Goal: Book appointment/travel/reservation

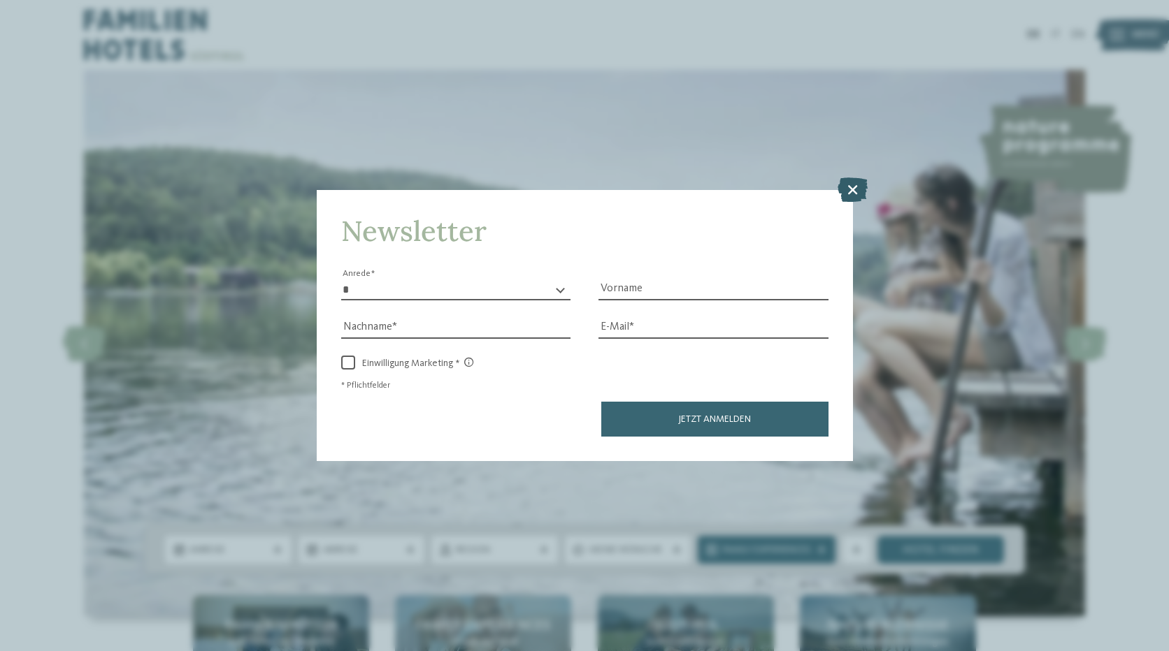
click at [856, 185] on icon at bounding box center [852, 189] width 30 height 24
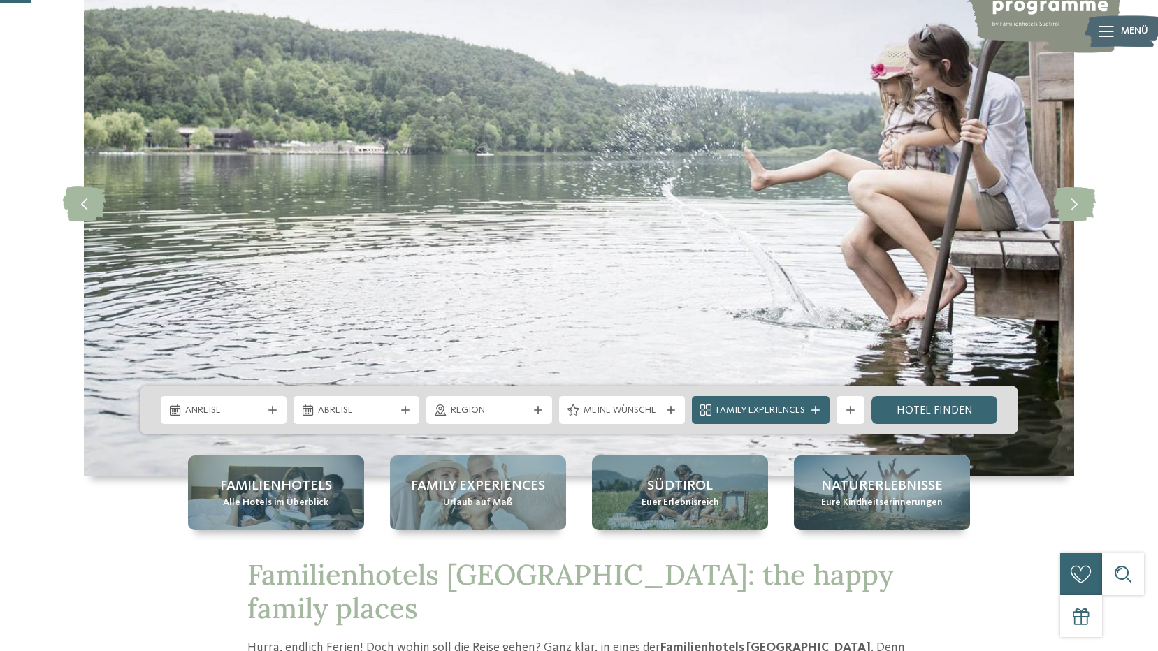
scroll to position [280, 0]
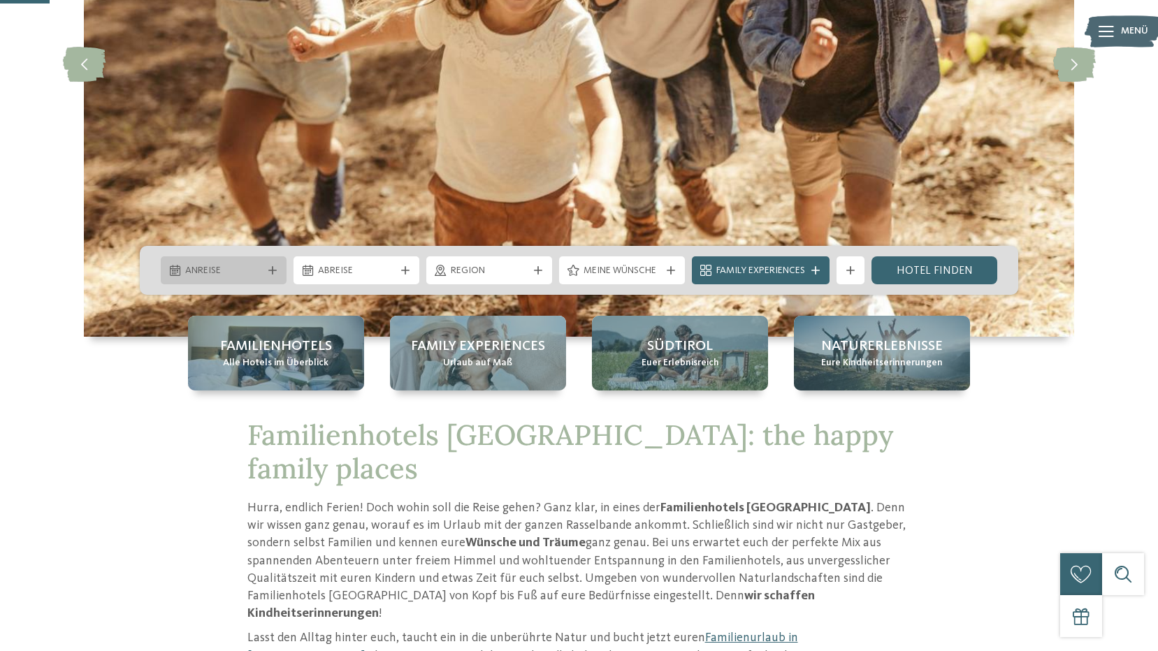
click at [259, 271] on span "Anreise" at bounding box center [223, 271] width 77 height 14
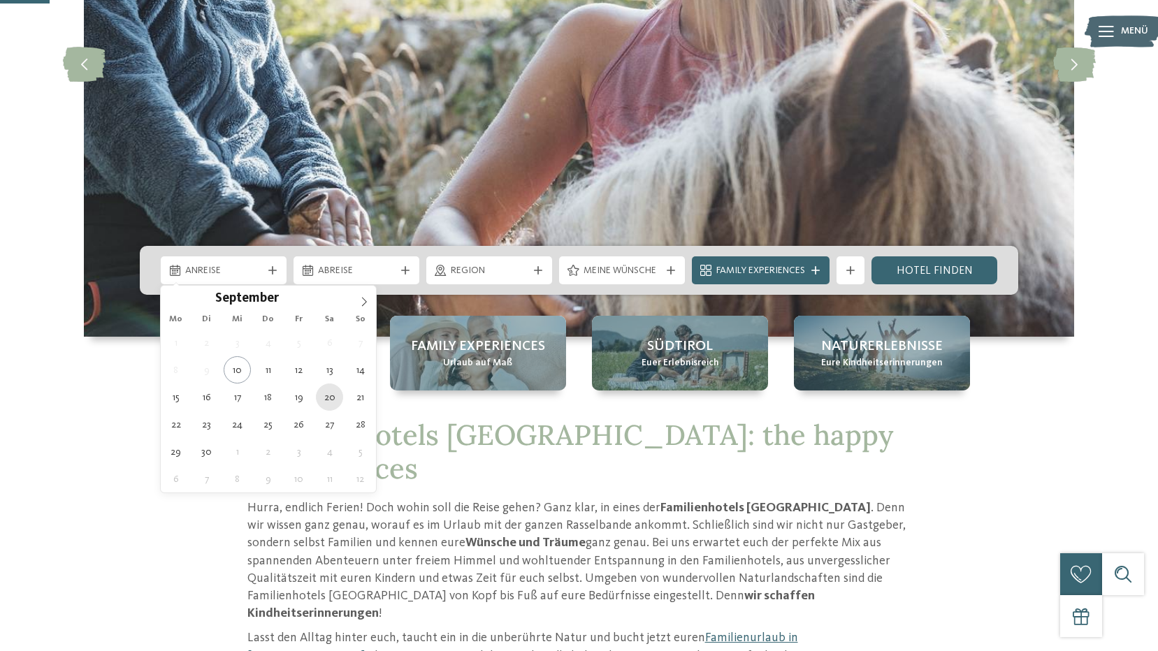
type div "20.09.2025"
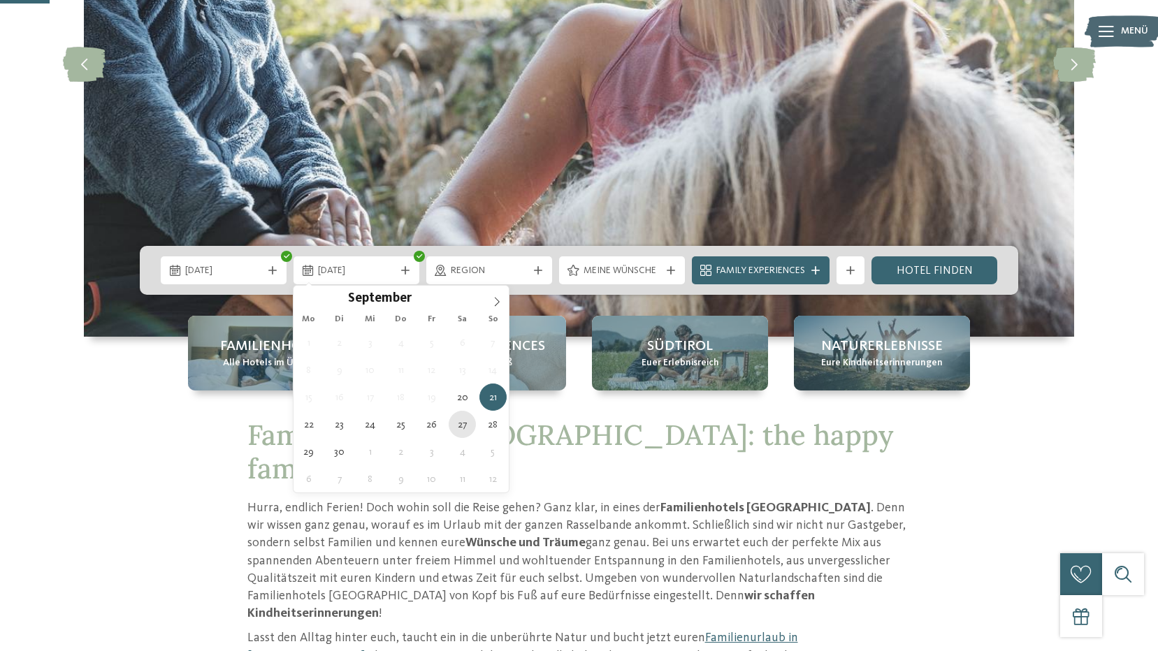
type div "27.09.2025"
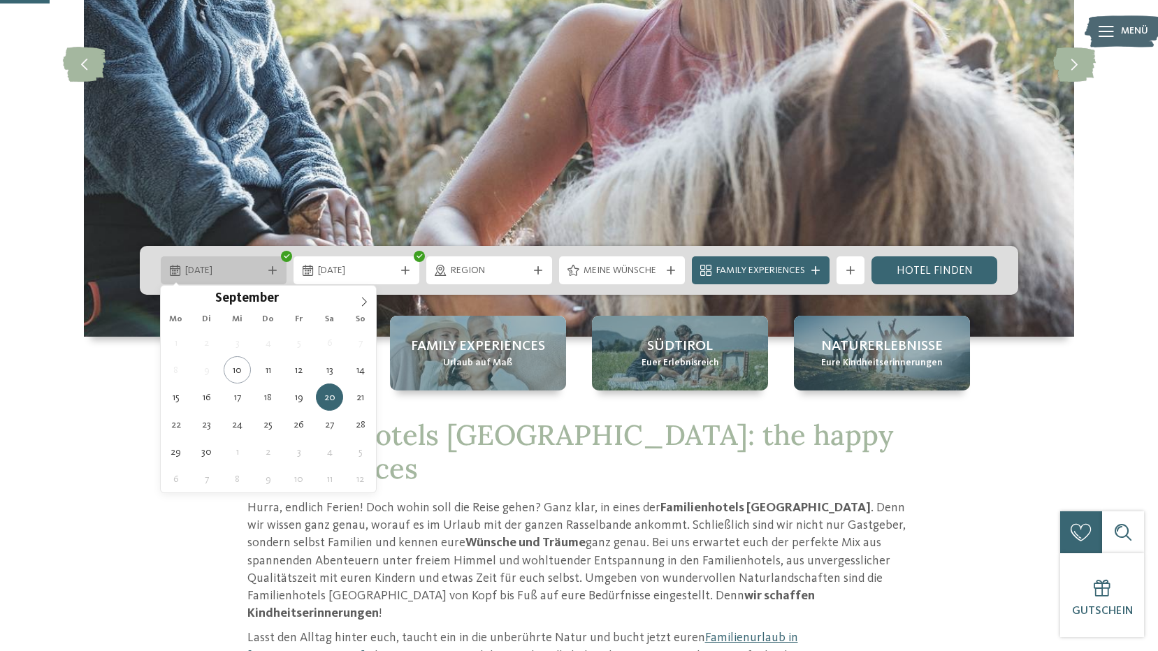
click at [215, 264] on span "20.09.2025" at bounding box center [223, 271] width 77 height 14
click at [370, 196] on img at bounding box center [579, 63] width 991 height 547
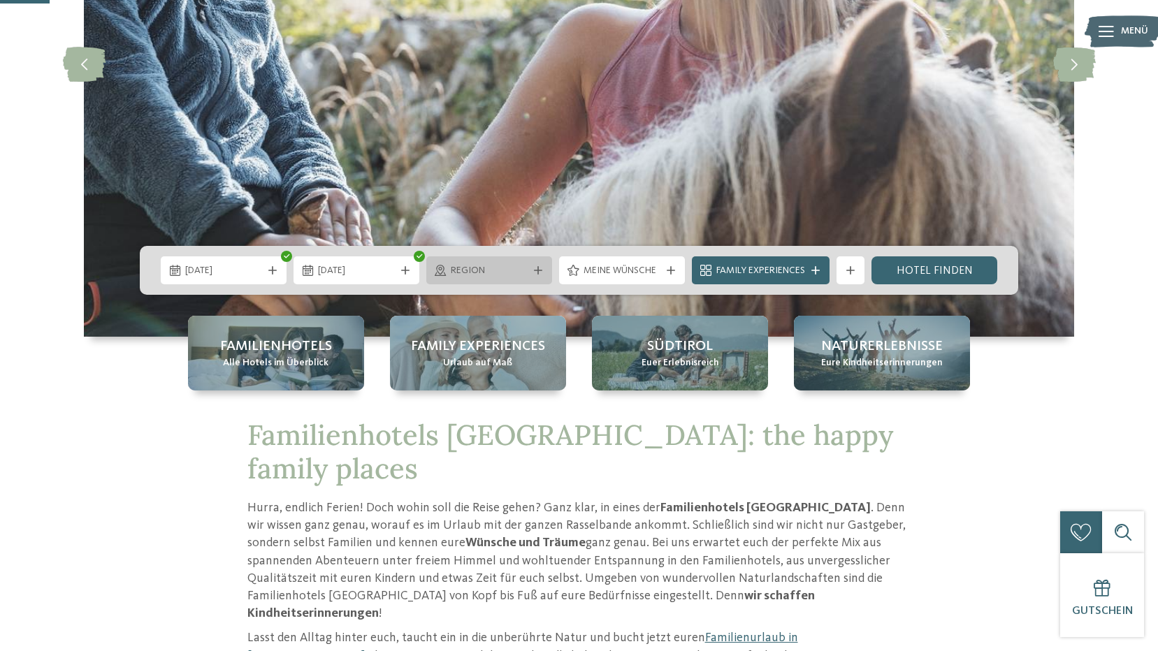
click at [487, 268] on span "Region" at bounding box center [489, 271] width 77 height 14
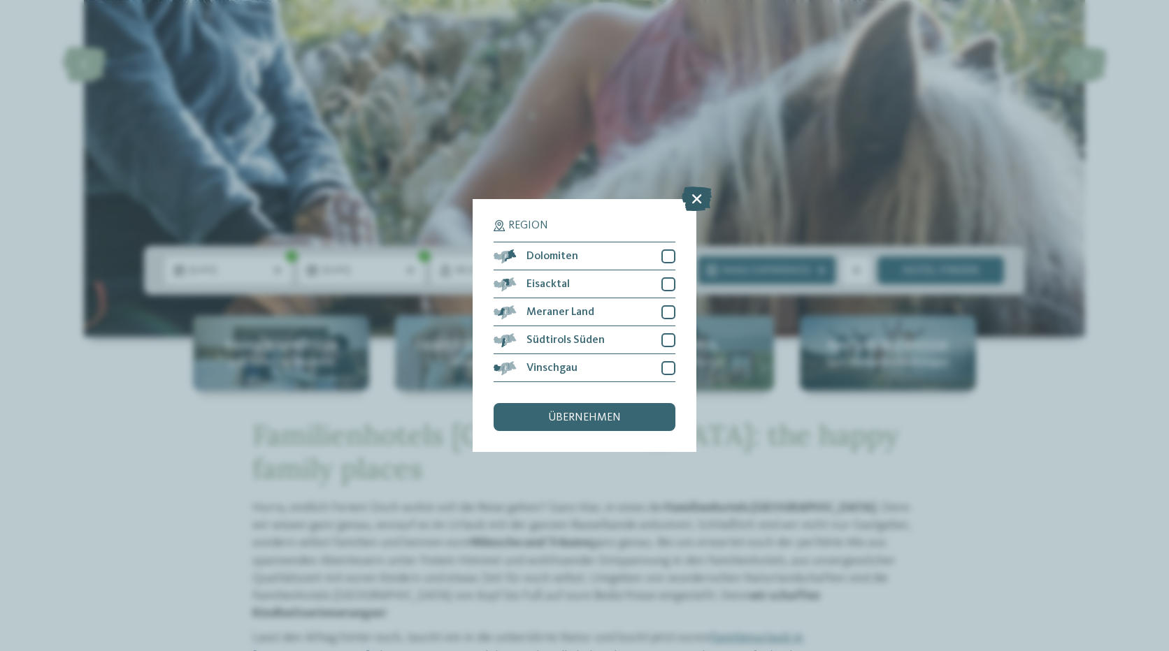
click at [696, 200] on icon at bounding box center [697, 199] width 30 height 24
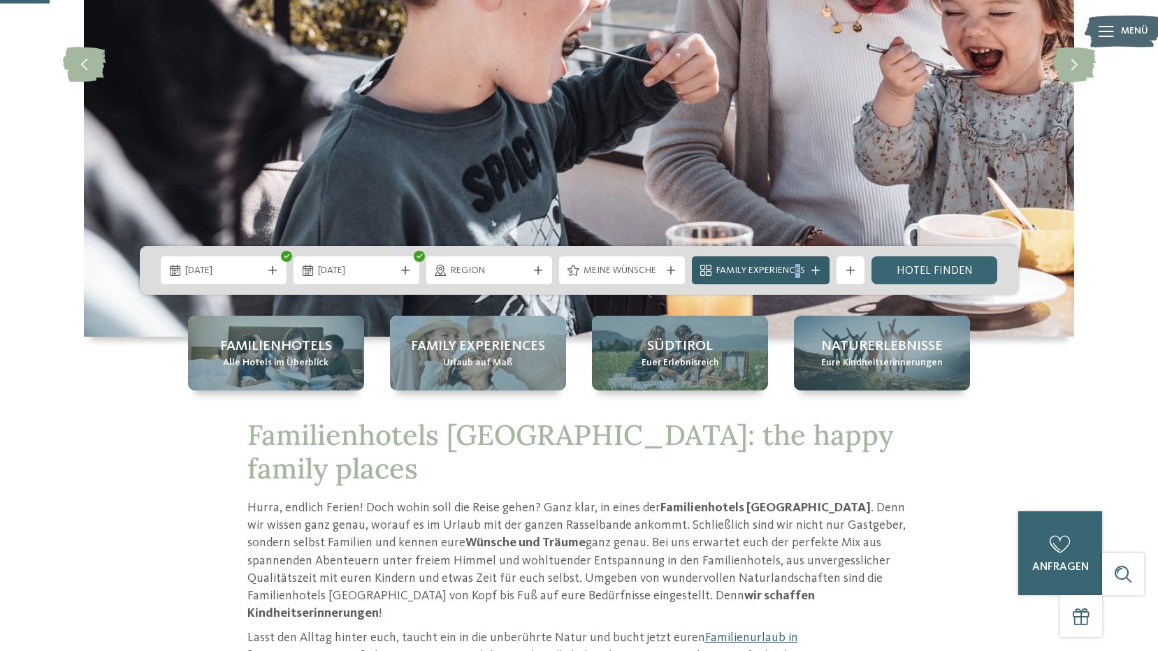
click at [798, 274] on span "Family Experiences" at bounding box center [761, 271] width 89 height 14
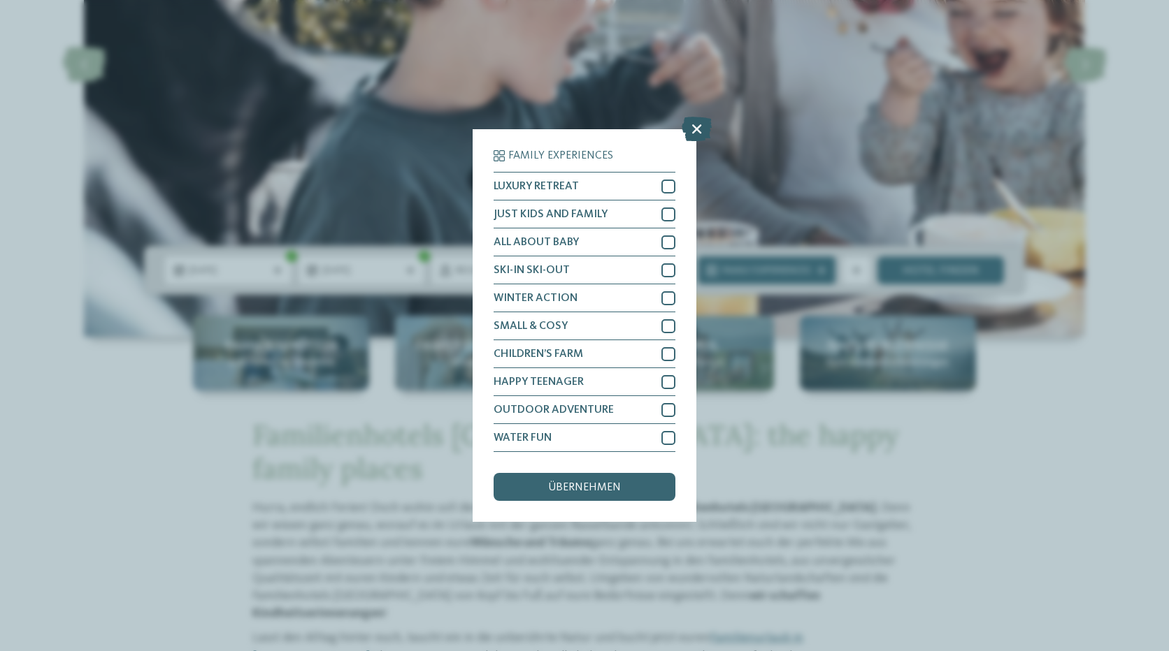
click at [691, 120] on icon at bounding box center [697, 129] width 30 height 24
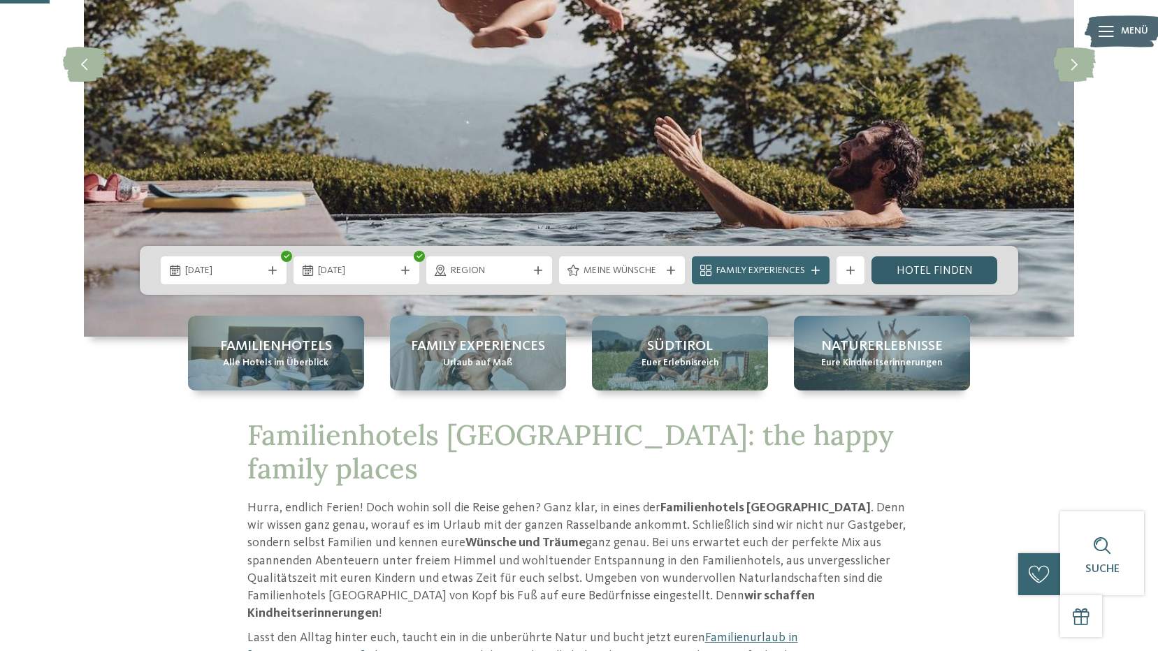
click at [919, 271] on link "Hotel finden" at bounding box center [935, 271] width 126 height 28
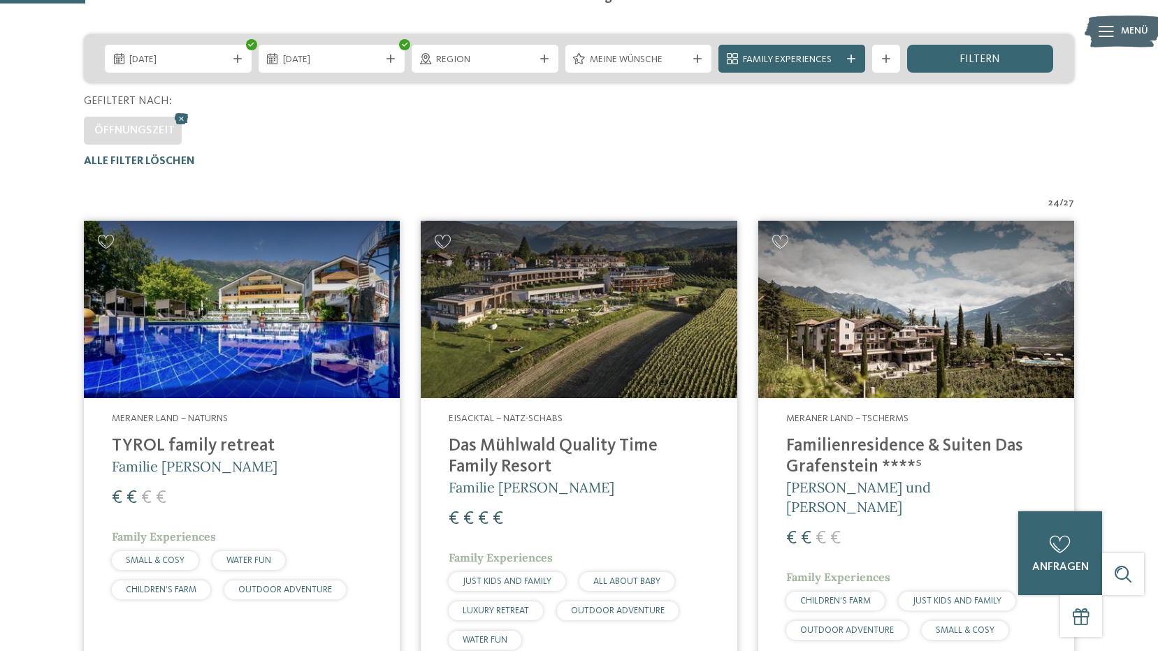
scroll to position [319, 0]
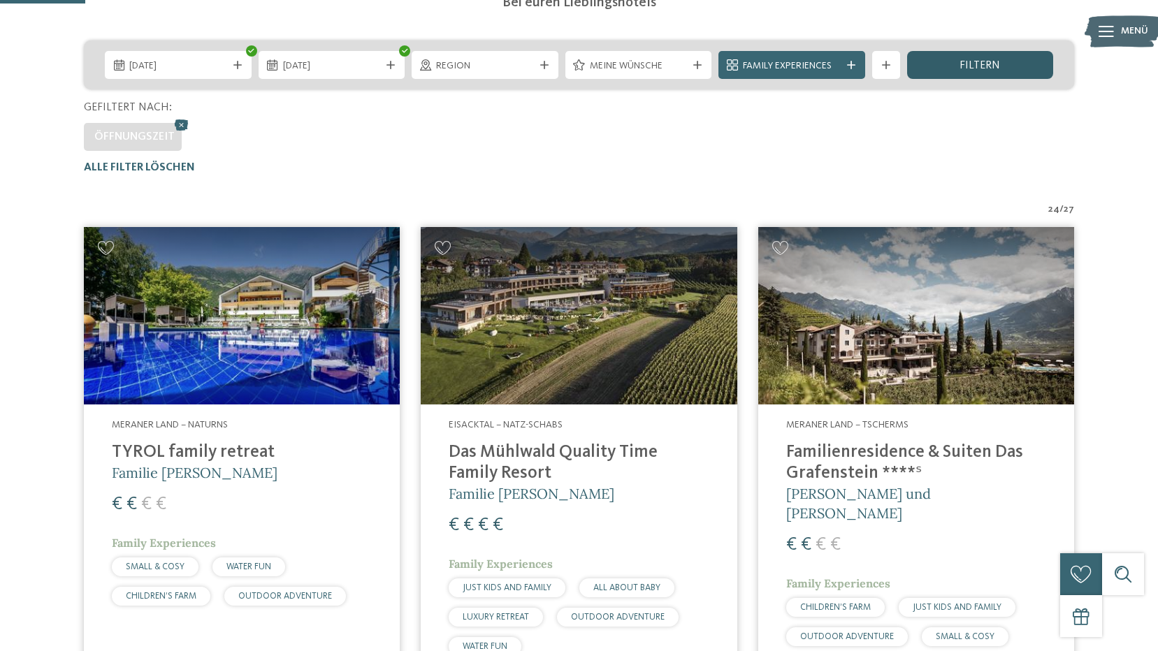
click at [957, 67] on div "filtern" at bounding box center [980, 65] width 147 height 28
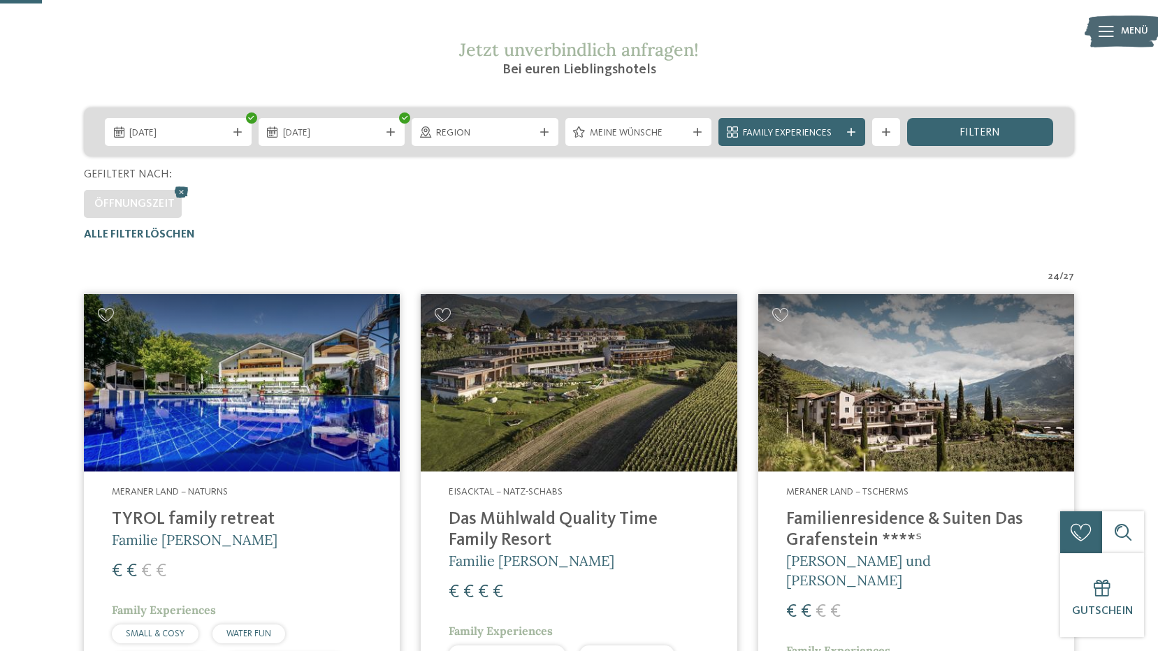
scroll to position [140, 0]
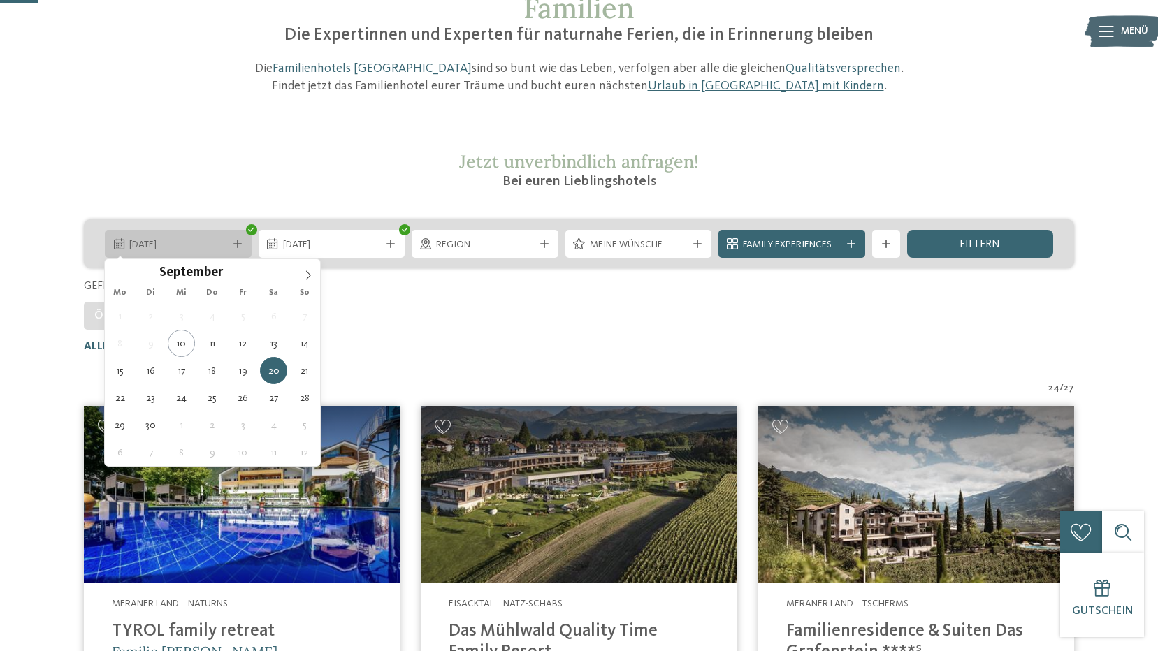
click at [173, 242] on span "[DATE]" at bounding box center [178, 245] width 98 height 14
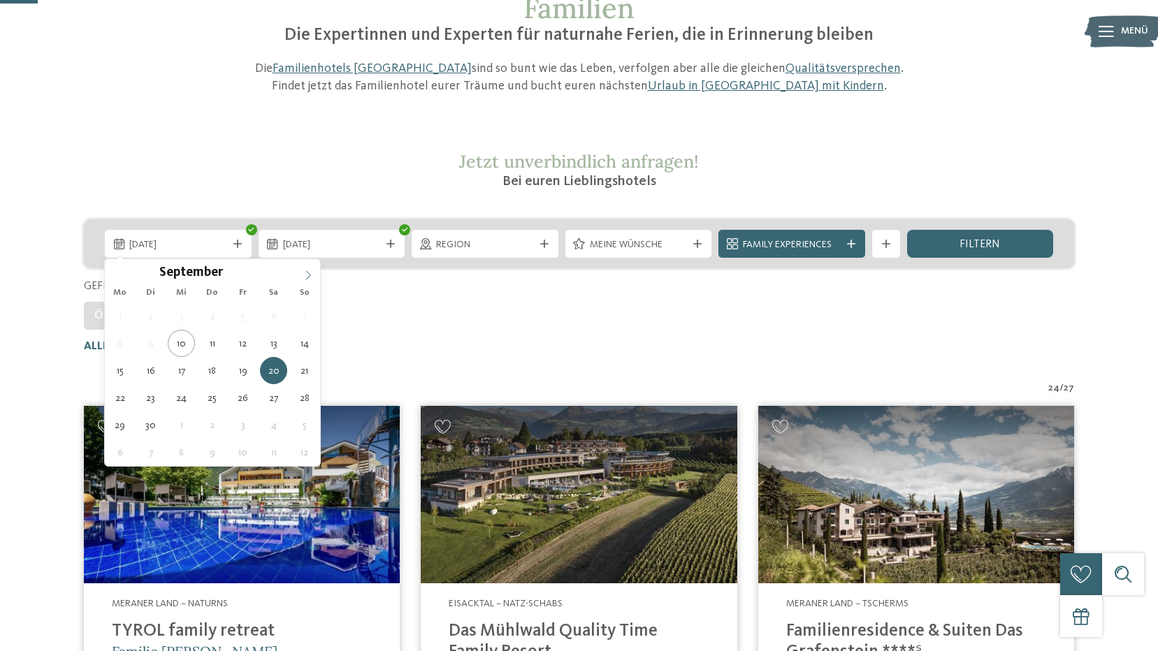
click at [305, 278] on icon at bounding box center [308, 276] width 10 height 10
type div "[DATE]"
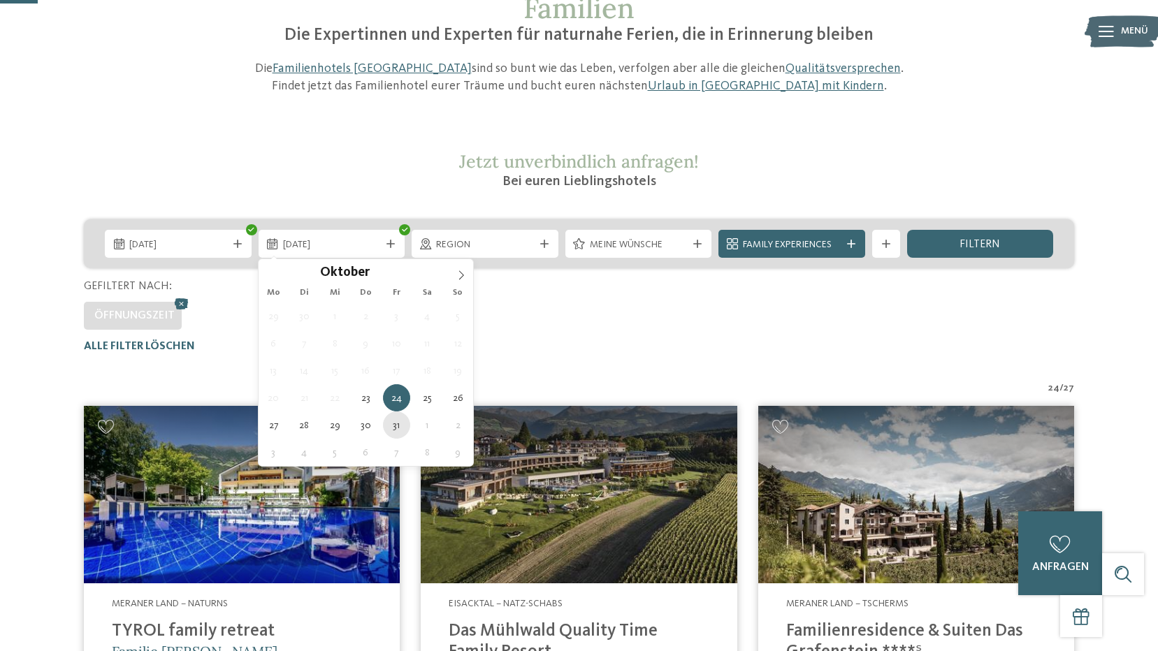
type div "[DATE]"
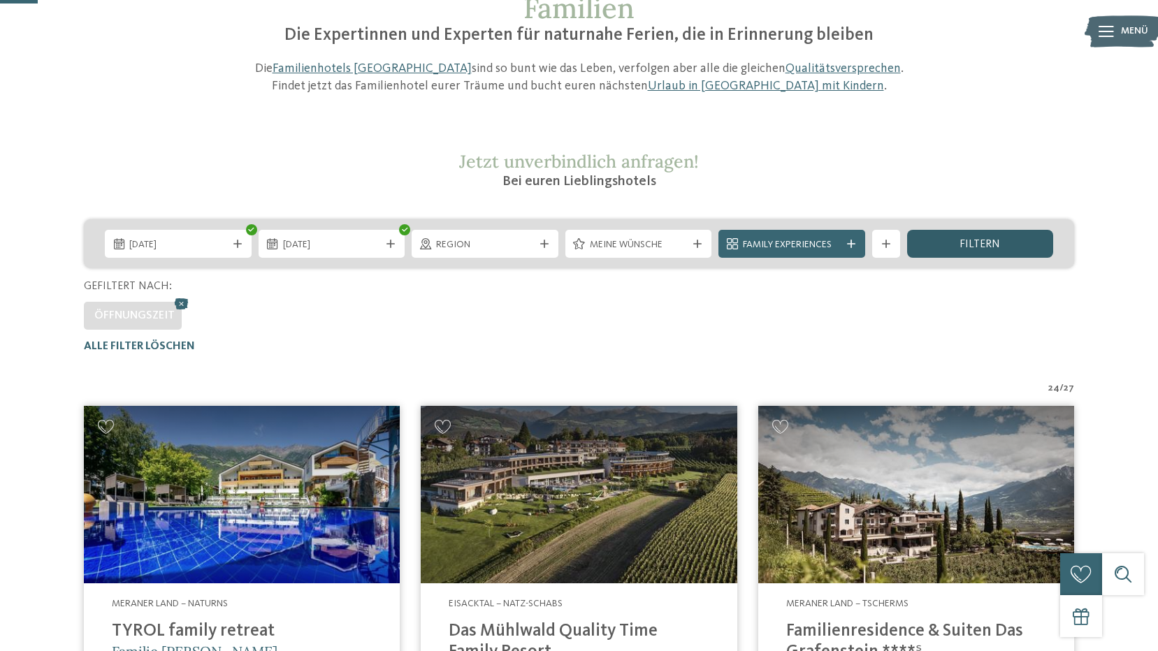
click at [977, 240] on span "filtern" at bounding box center [980, 244] width 41 height 11
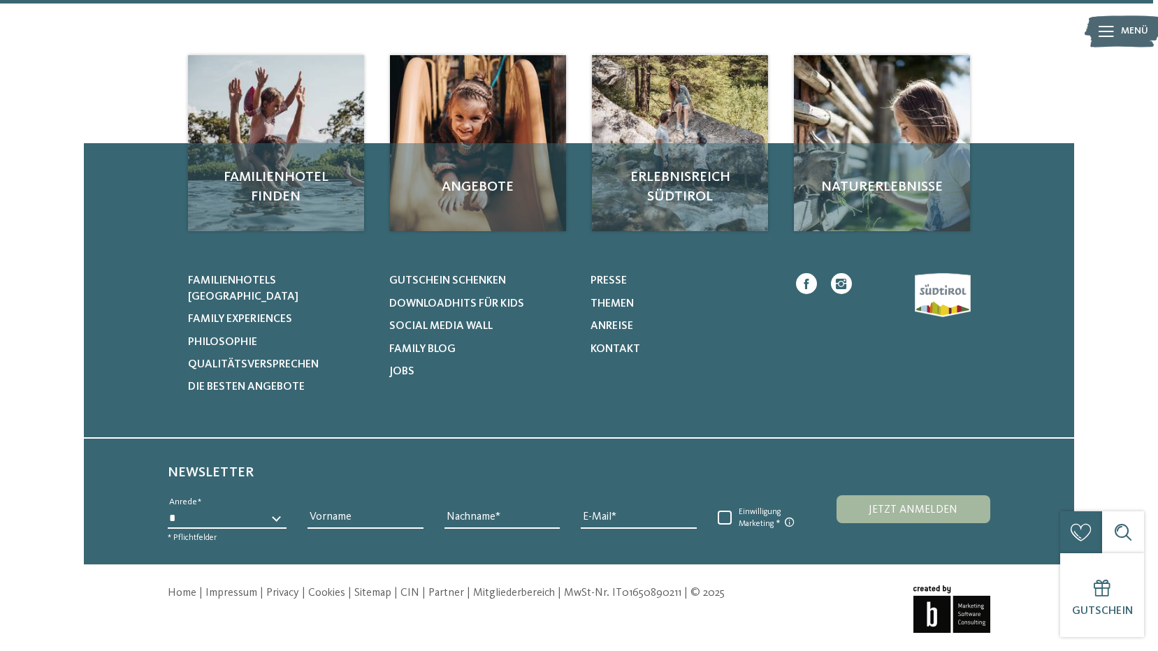
scroll to position [3464, 0]
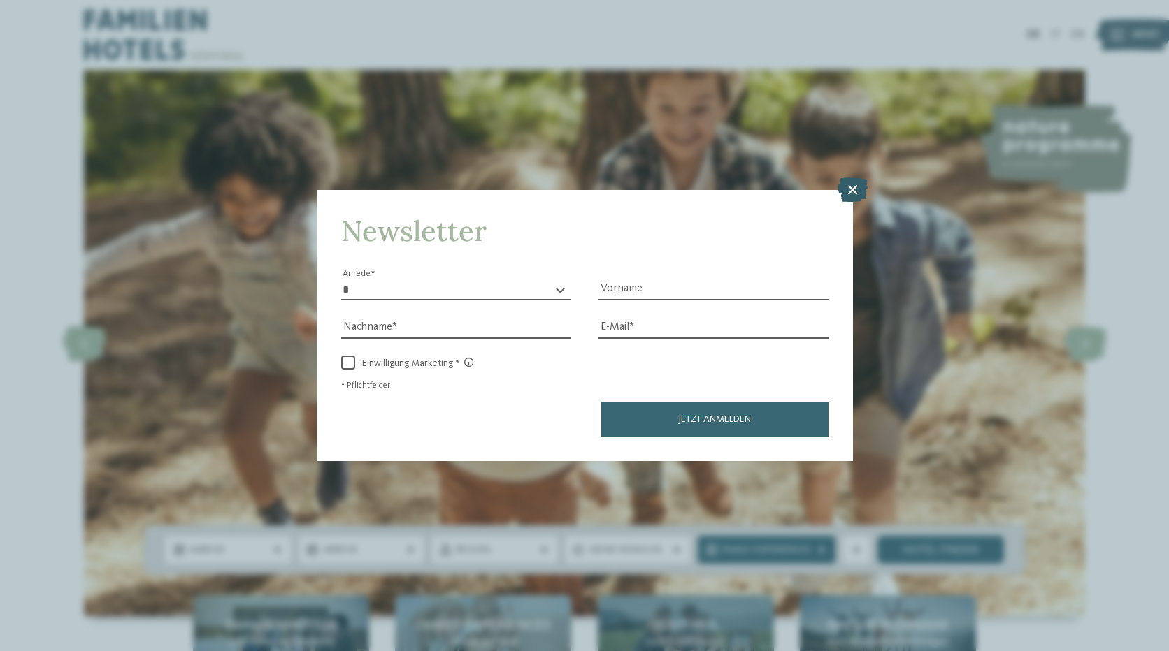
click at [846, 190] on icon at bounding box center [852, 189] width 30 height 24
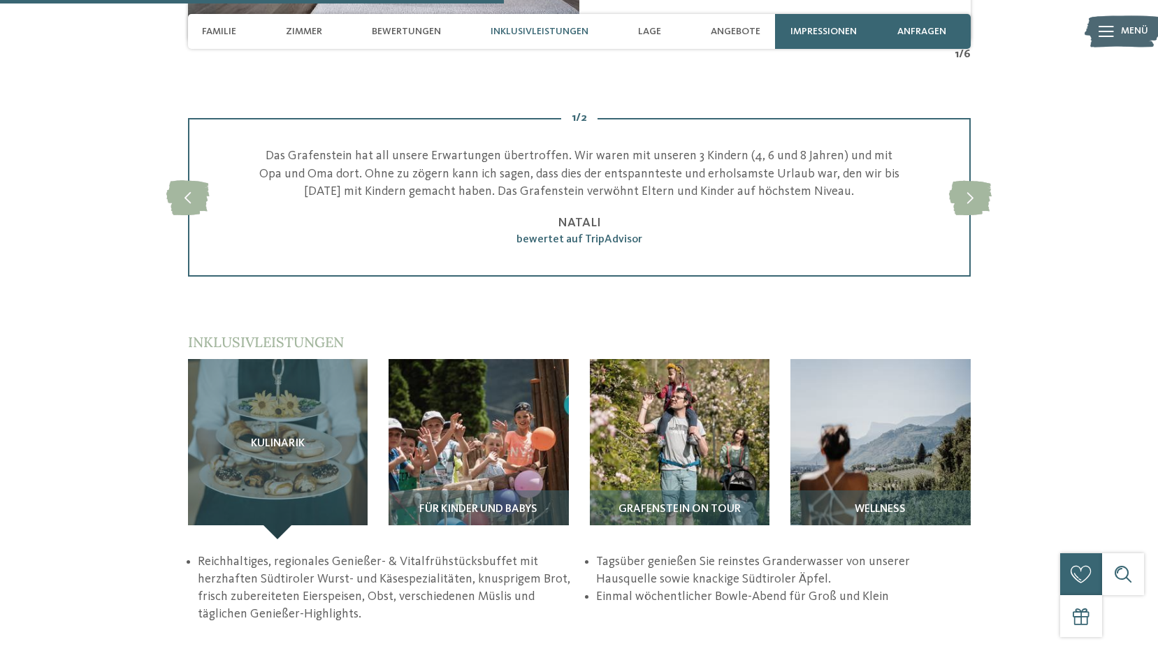
scroll to position [1957, 0]
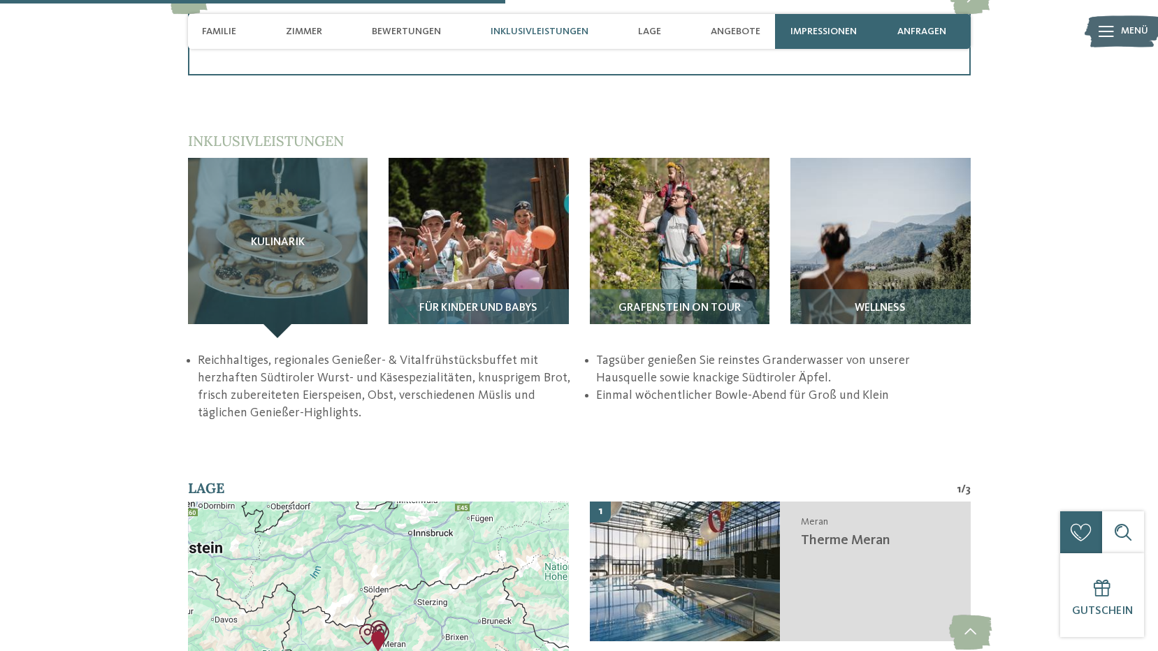
click at [510, 303] on span "Für Kinder und Babys" at bounding box center [478, 309] width 118 height 13
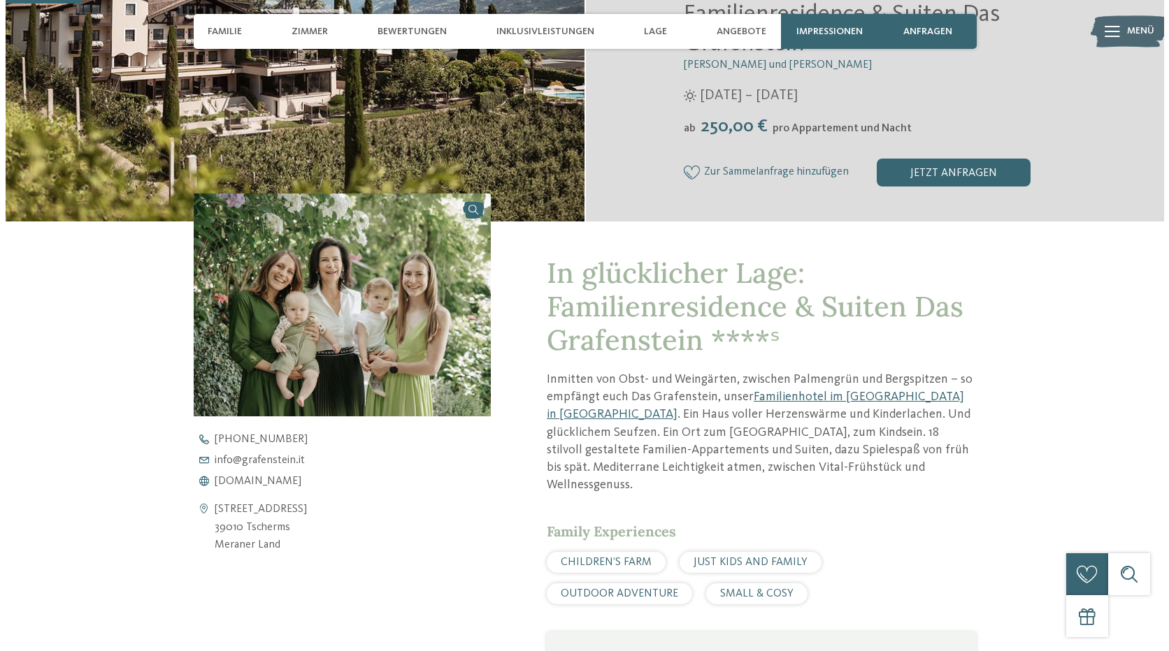
scroll to position [0, 0]
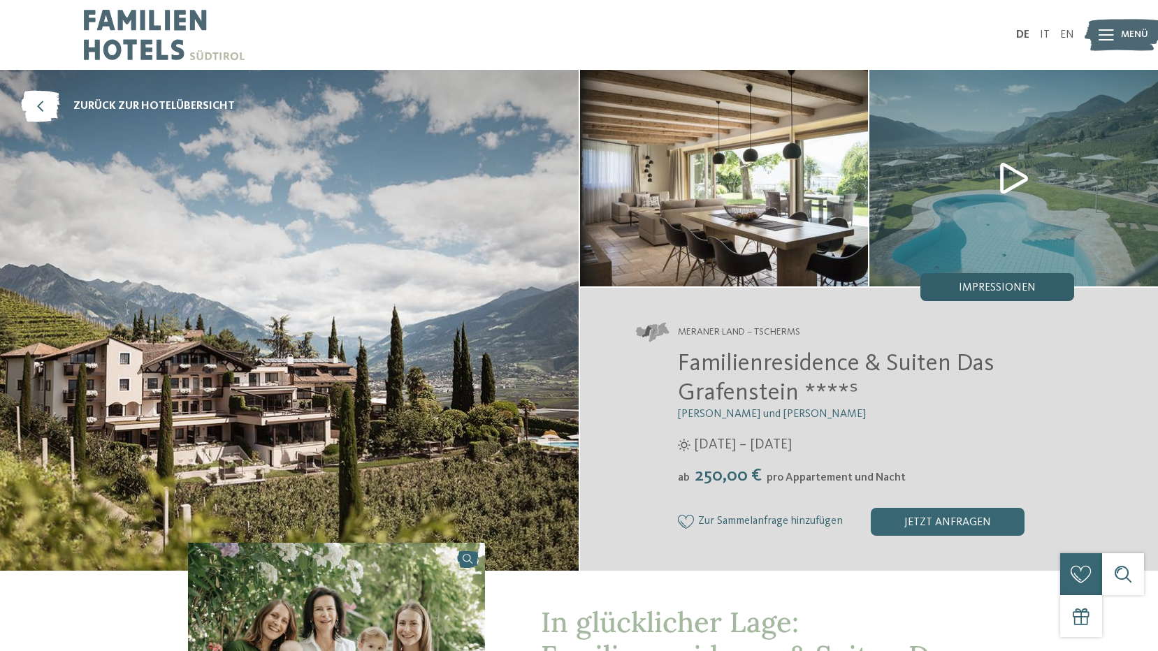
click at [993, 288] on span "Impressionen" at bounding box center [997, 287] width 77 height 11
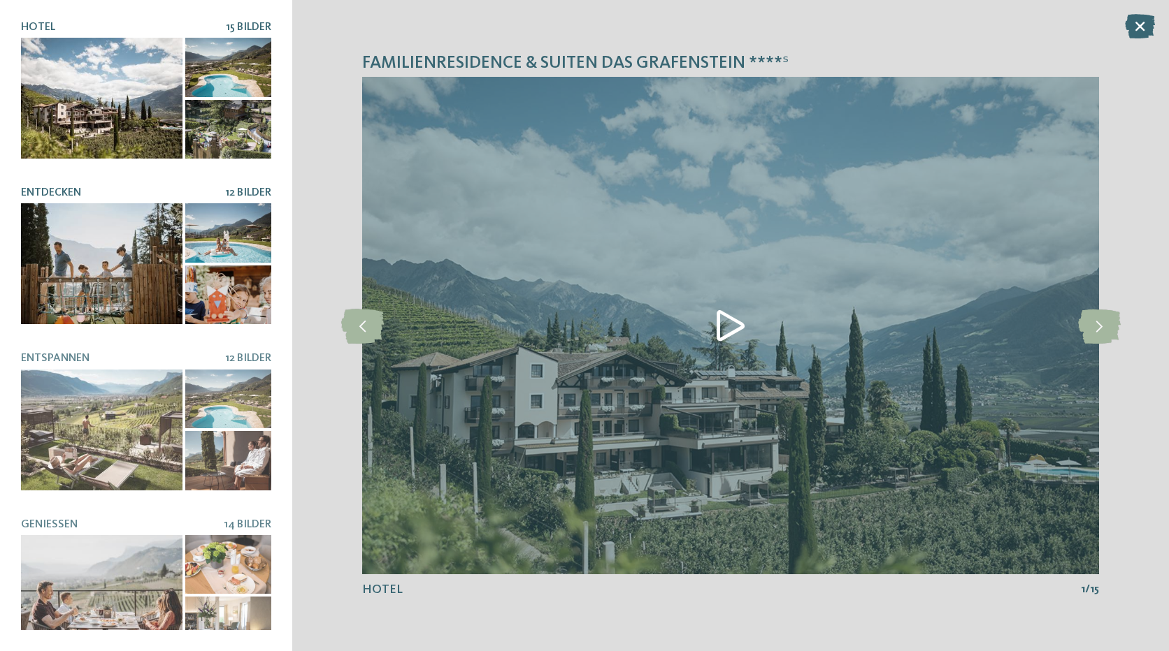
click at [66, 244] on div at bounding box center [101, 263] width 161 height 121
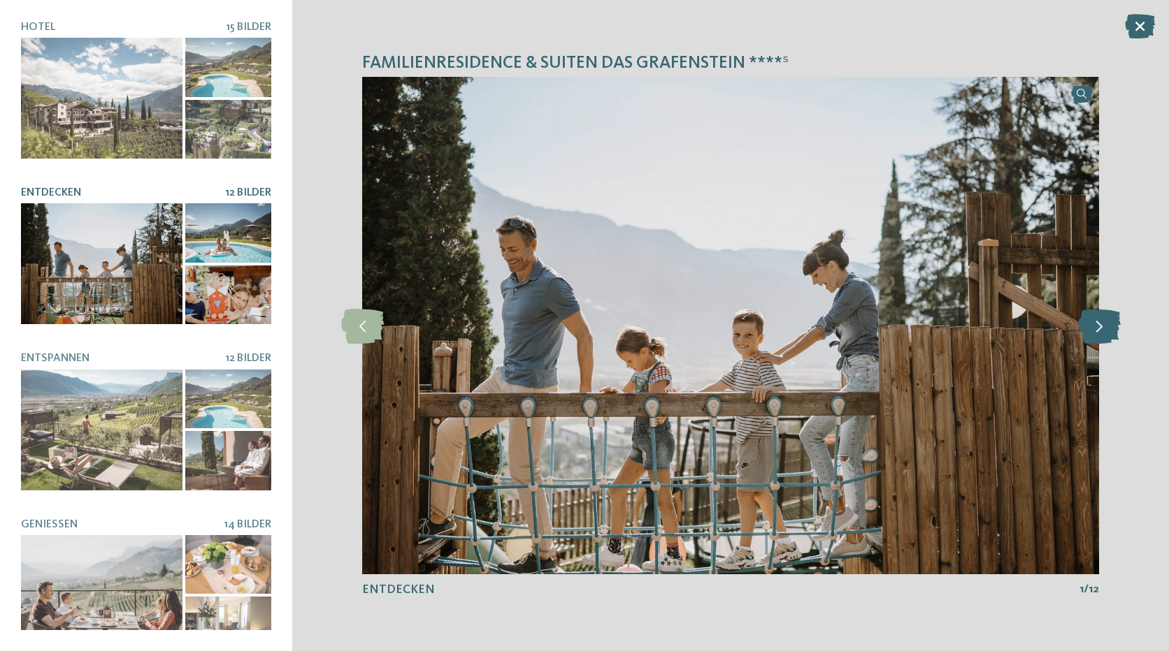
click at [1105, 331] on icon at bounding box center [1099, 325] width 43 height 35
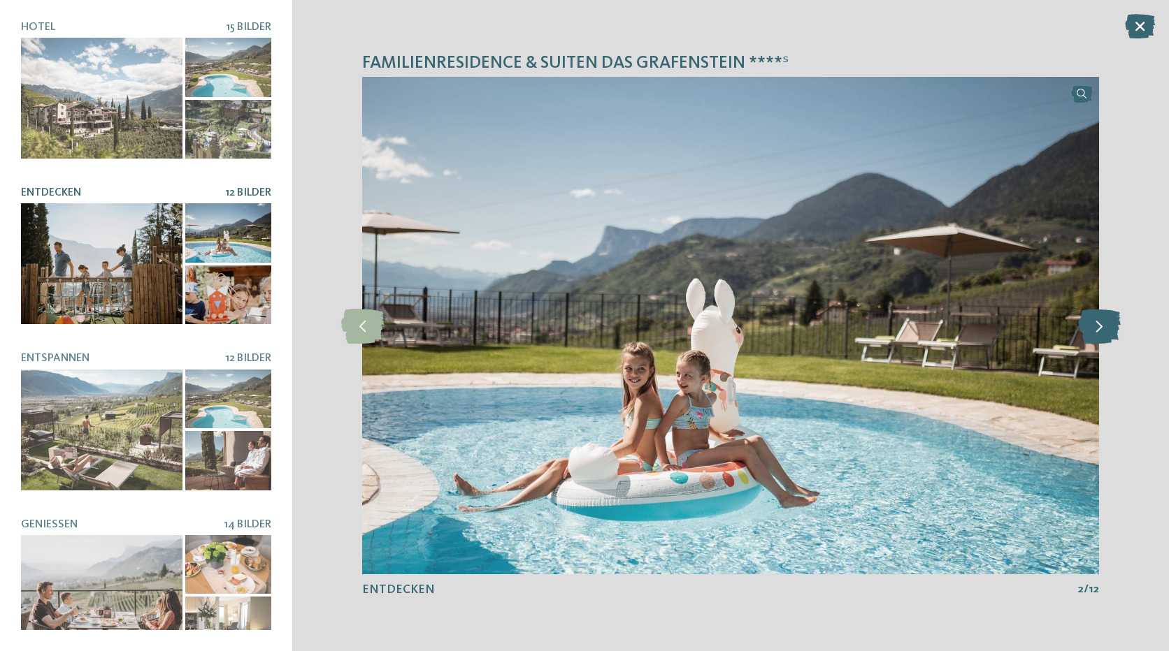
click at [1105, 331] on icon at bounding box center [1099, 325] width 43 height 35
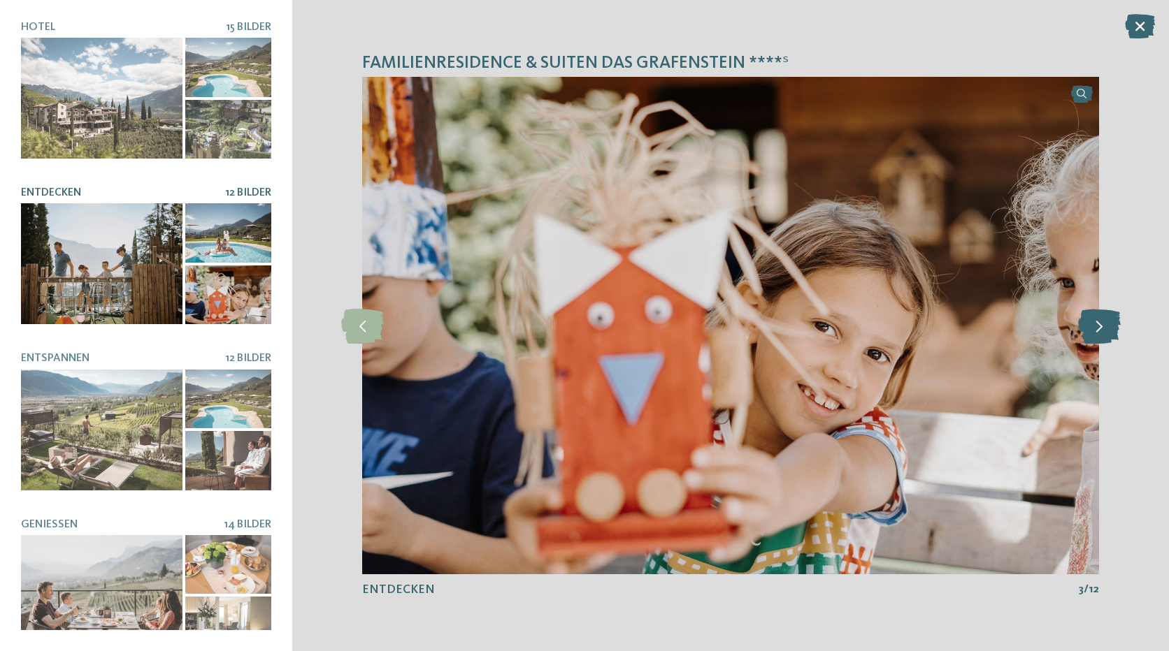
click at [1105, 331] on icon at bounding box center [1099, 325] width 43 height 35
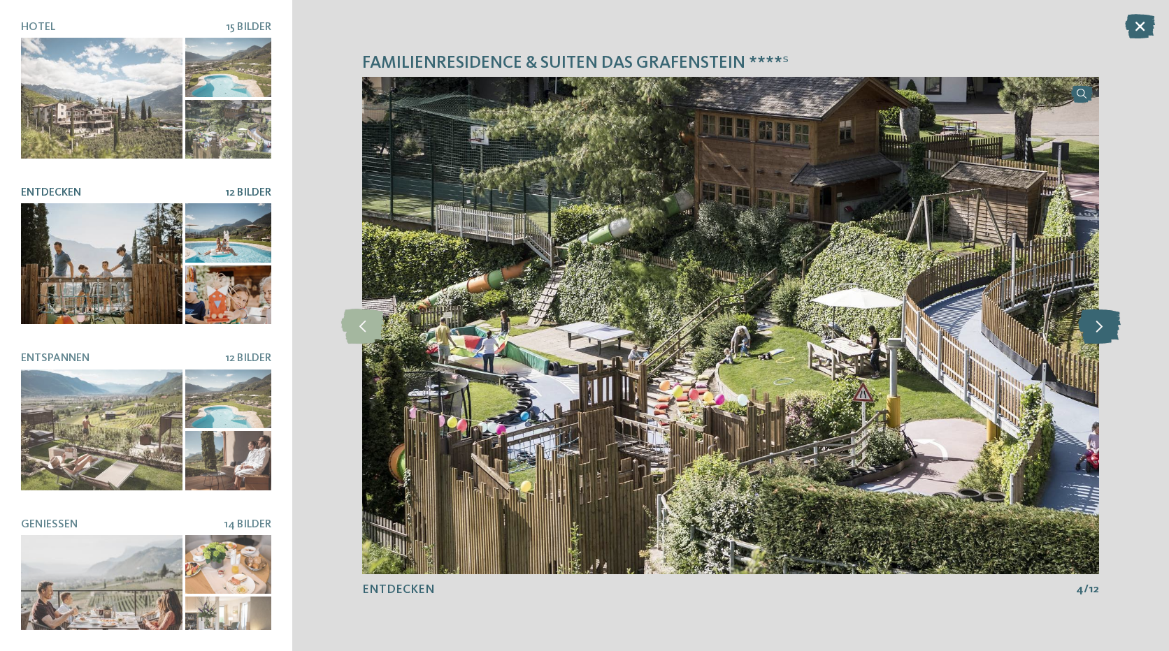
click at [1105, 331] on icon at bounding box center [1099, 325] width 43 height 35
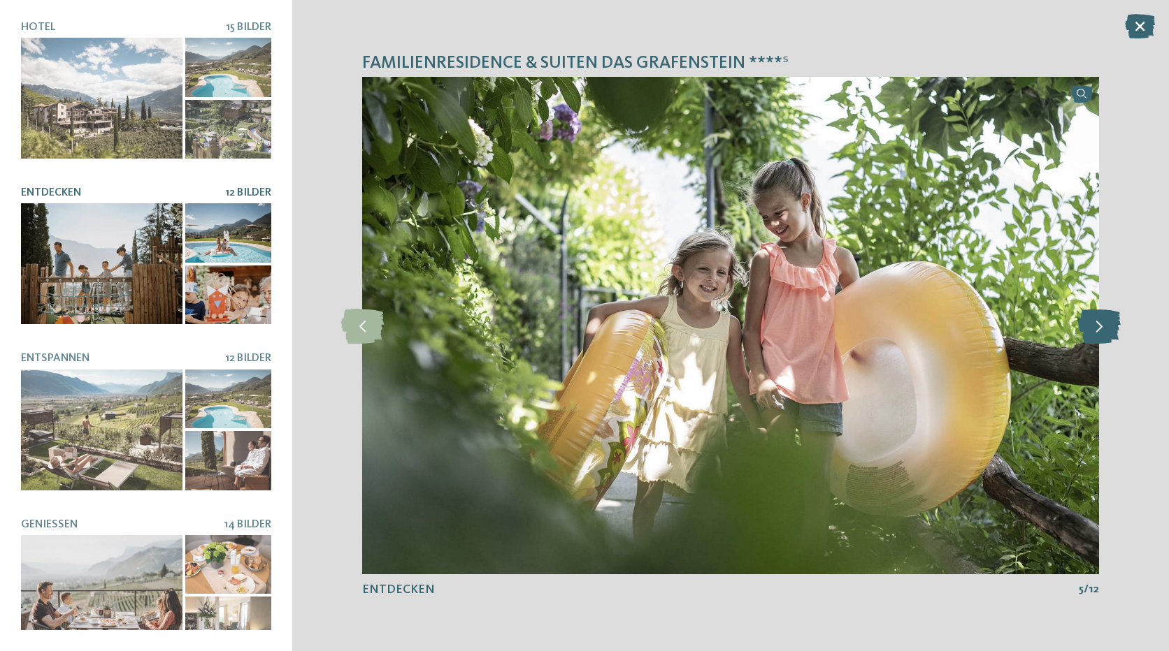
click at [1105, 331] on icon at bounding box center [1099, 325] width 43 height 35
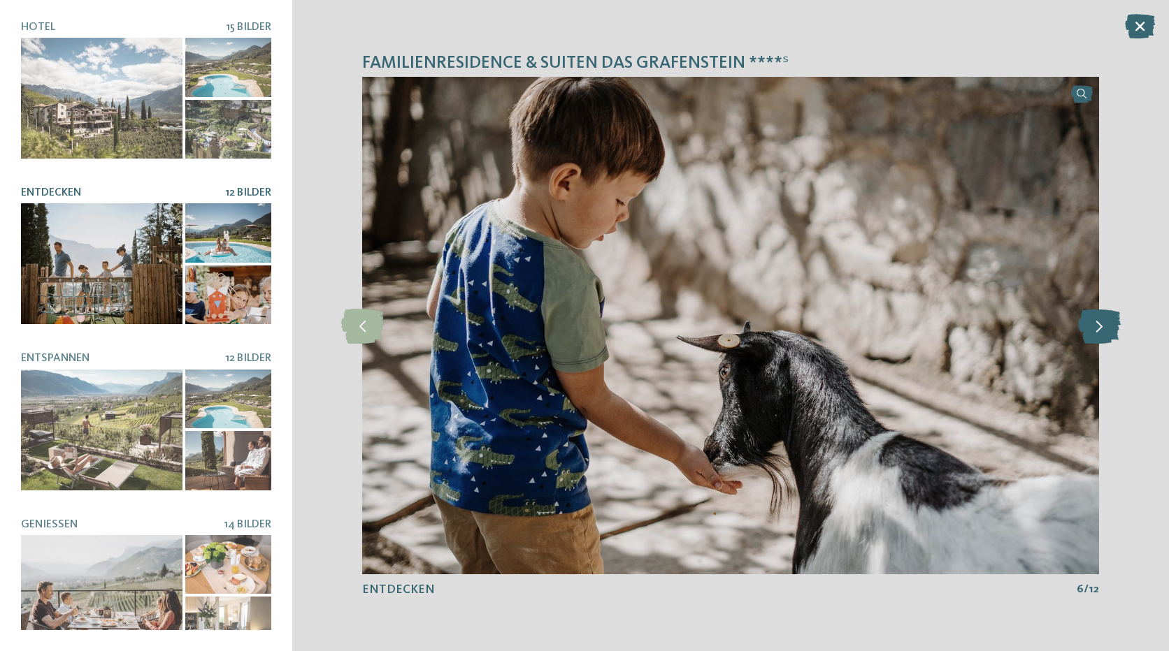
click at [1105, 331] on icon at bounding box center [1099, 325] width 43 height 35
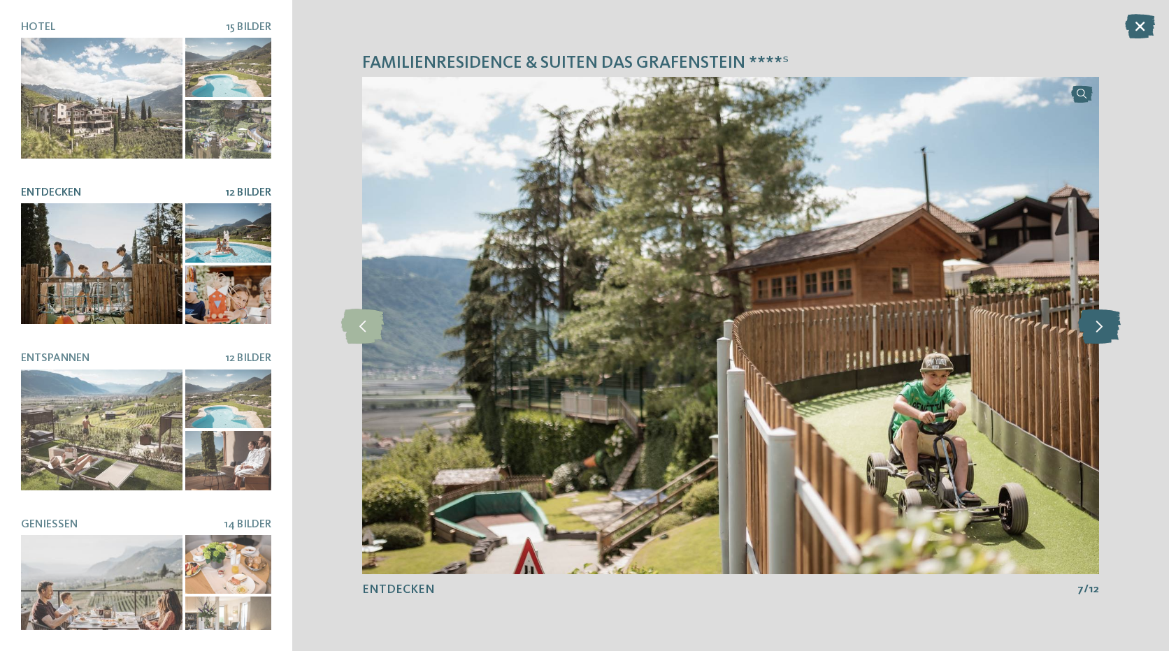
click at [1105, 331] on icon at bounding box center [1099, 325] width 43 height 35
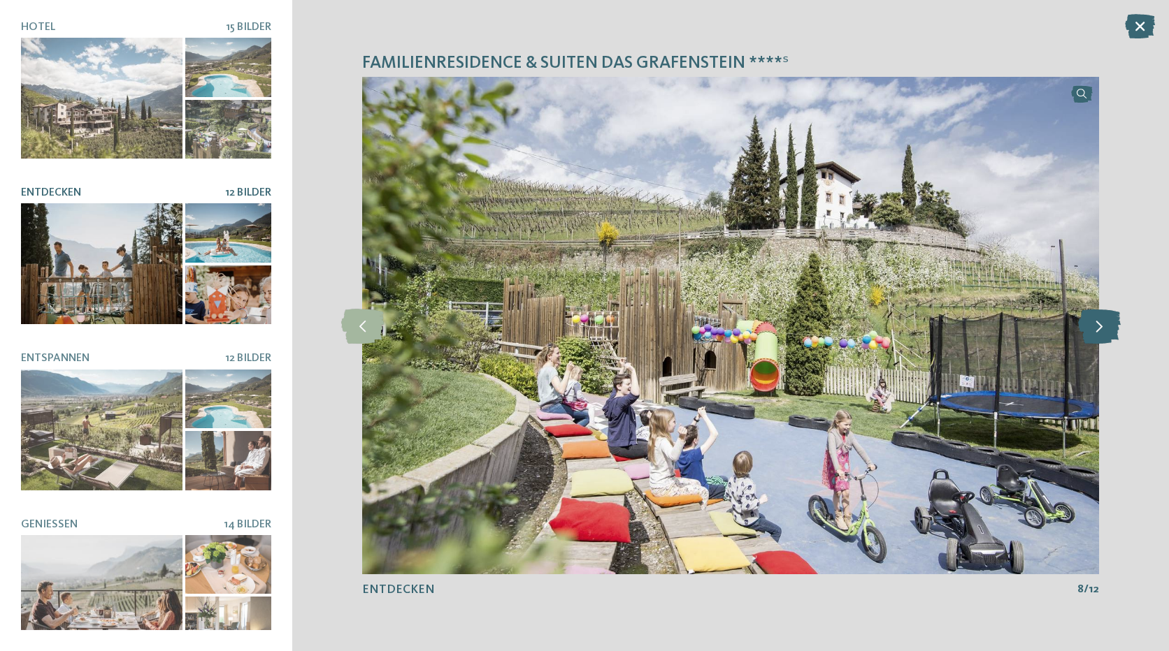
click at [1105, 331] on icon at bounding box center [1099, 325] width 43 height 35
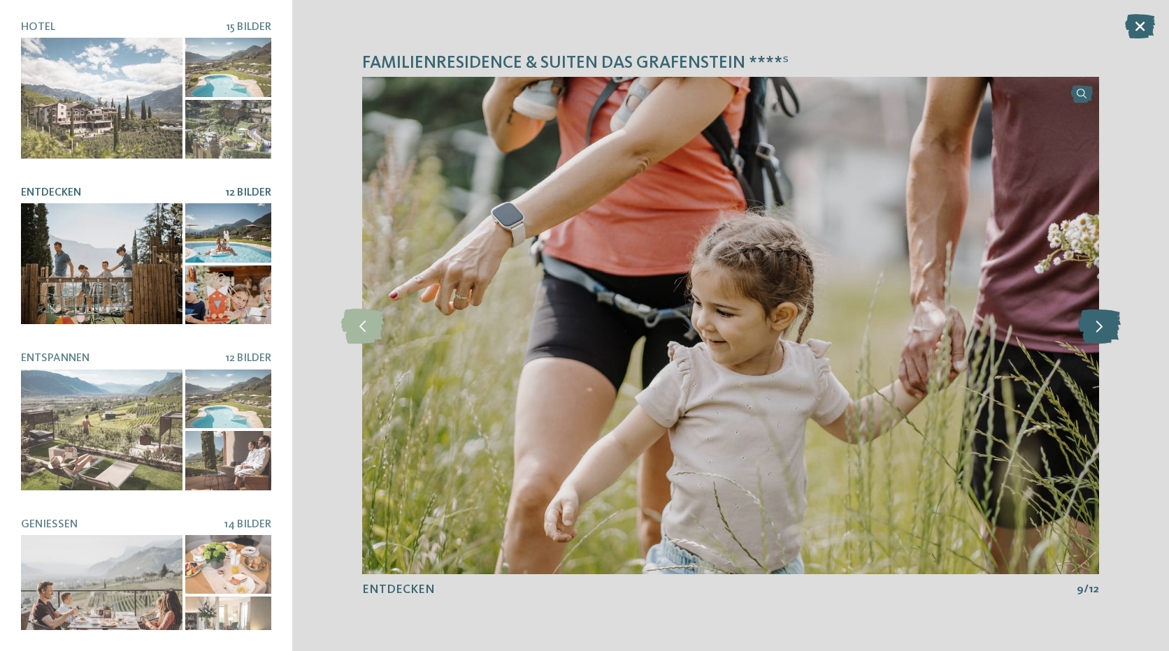
click at [1105, 331] on icon at bounding box center [1099, 325] width 43 height 35
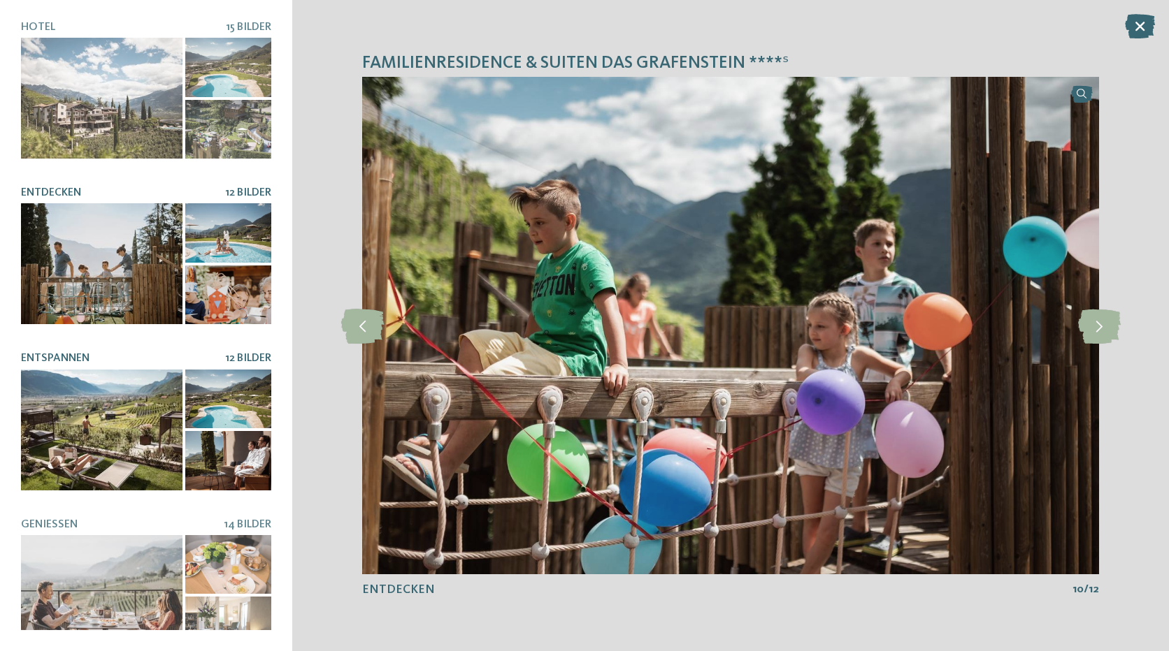
click at [139, 385] on div at bounding box center [101, 430] width 161 height 121
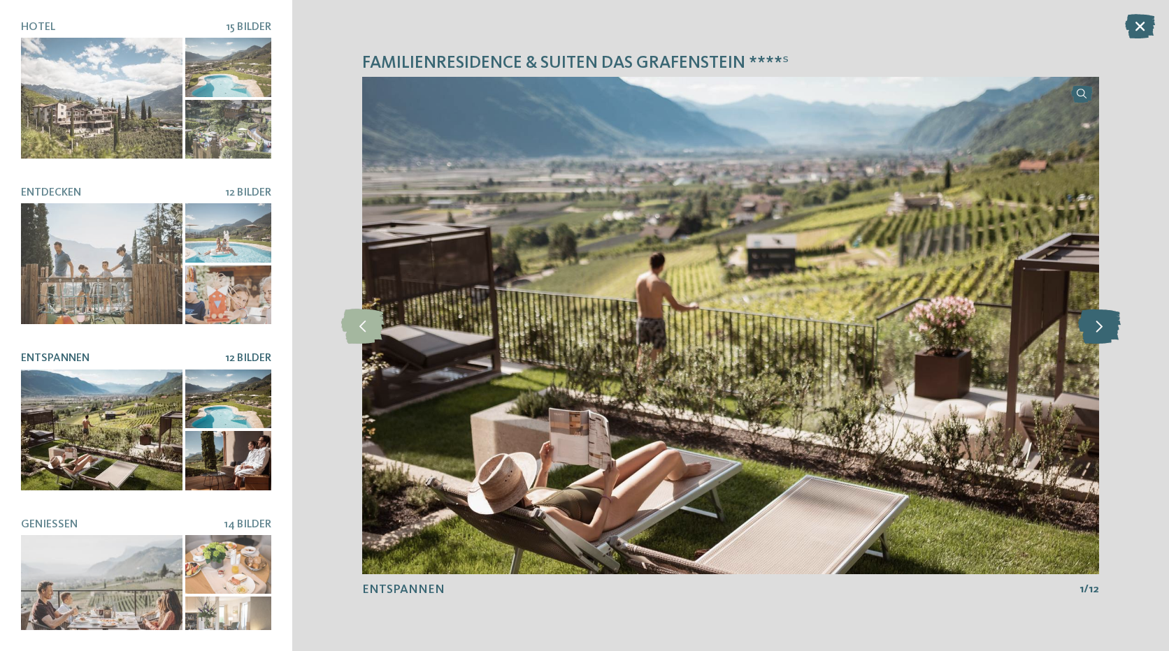
click at [1105, 335] on icon at bounding box center [1099, 325] width 43 height 35
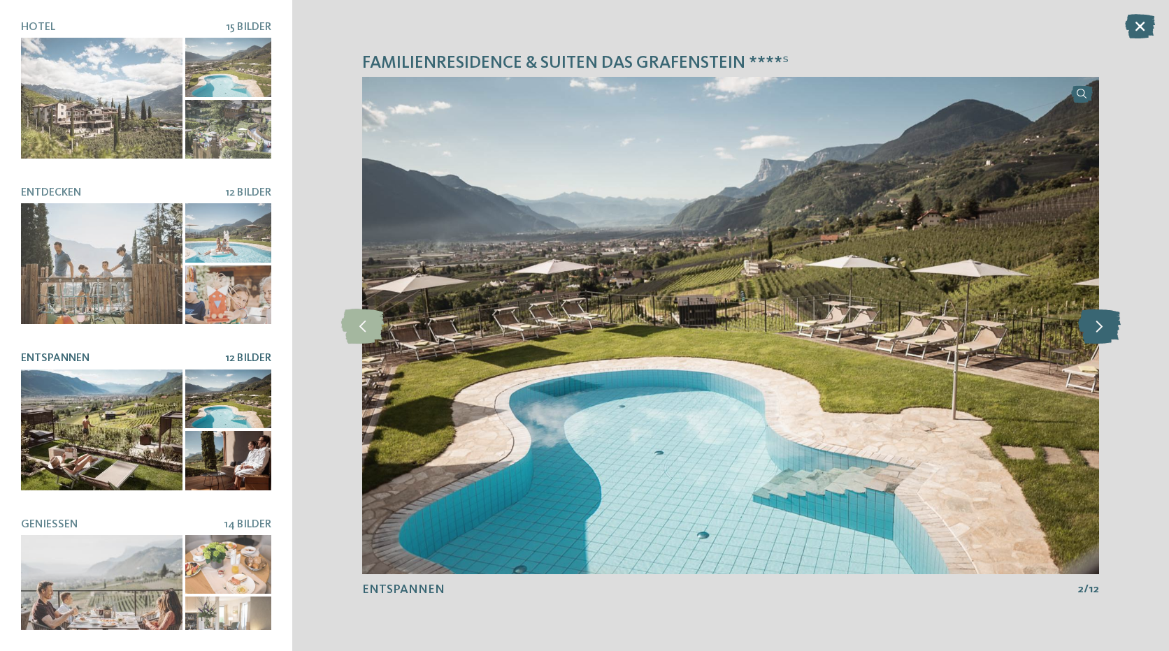
click at [1105, 335] on icon at bounding box center [1099, 325] width 43 height 35
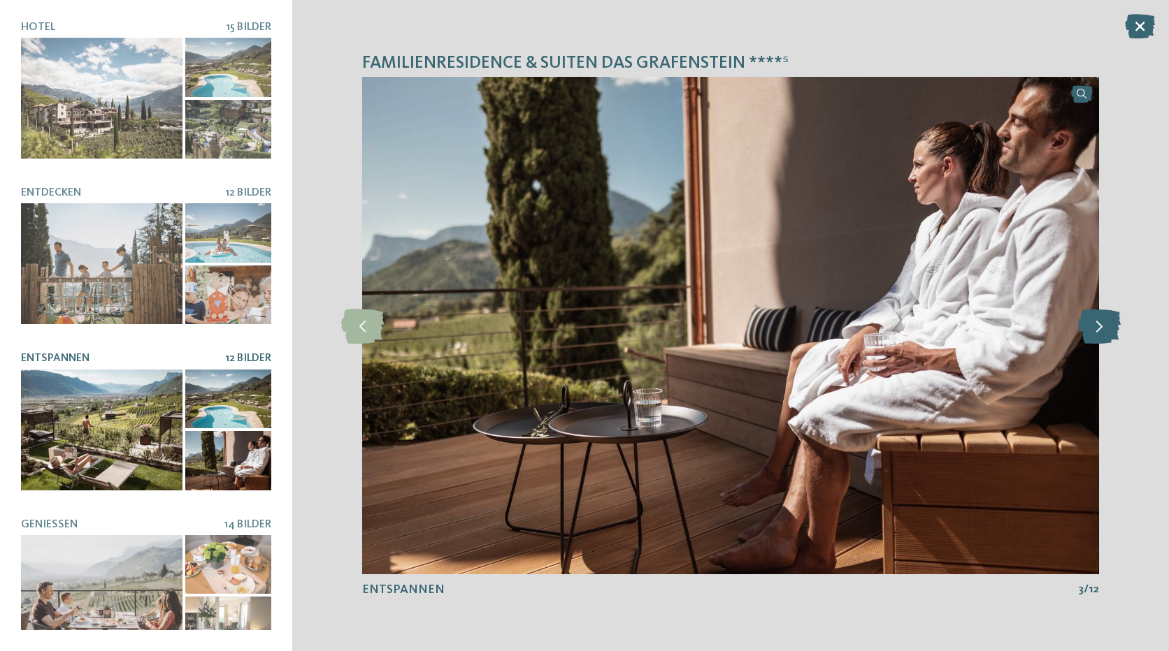
click at [1105, 335] on icon at bounding box center [1099, 325] width 43 height 35
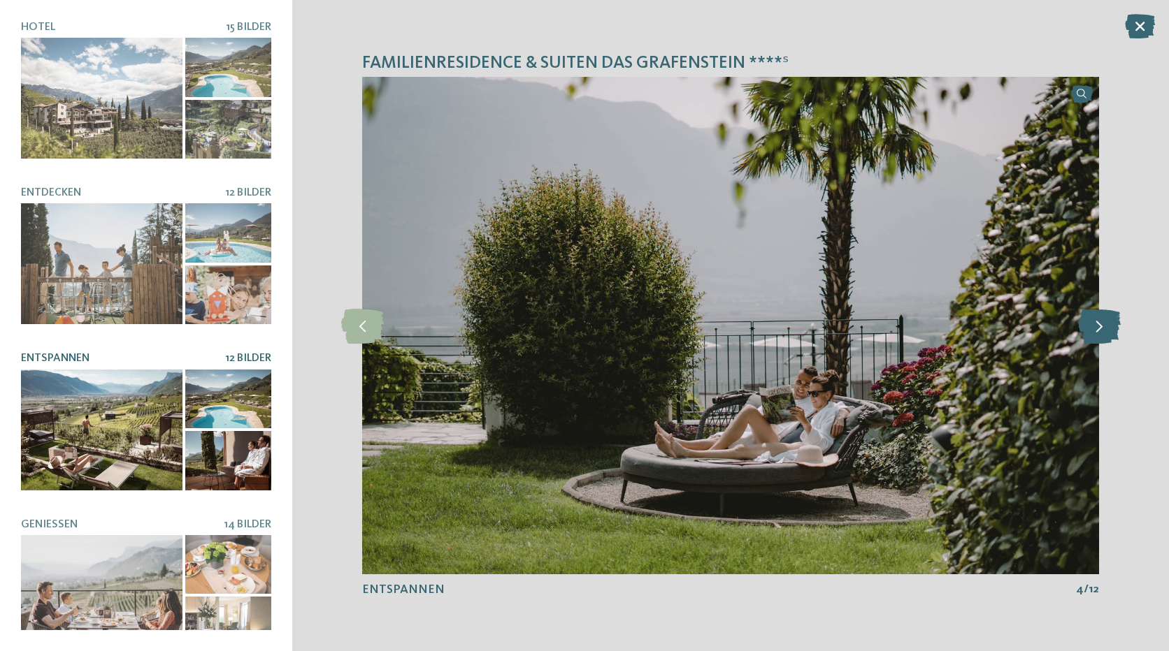
click at [1105, 335] on icon at bounding box center [1099, 325] width 43 height 35
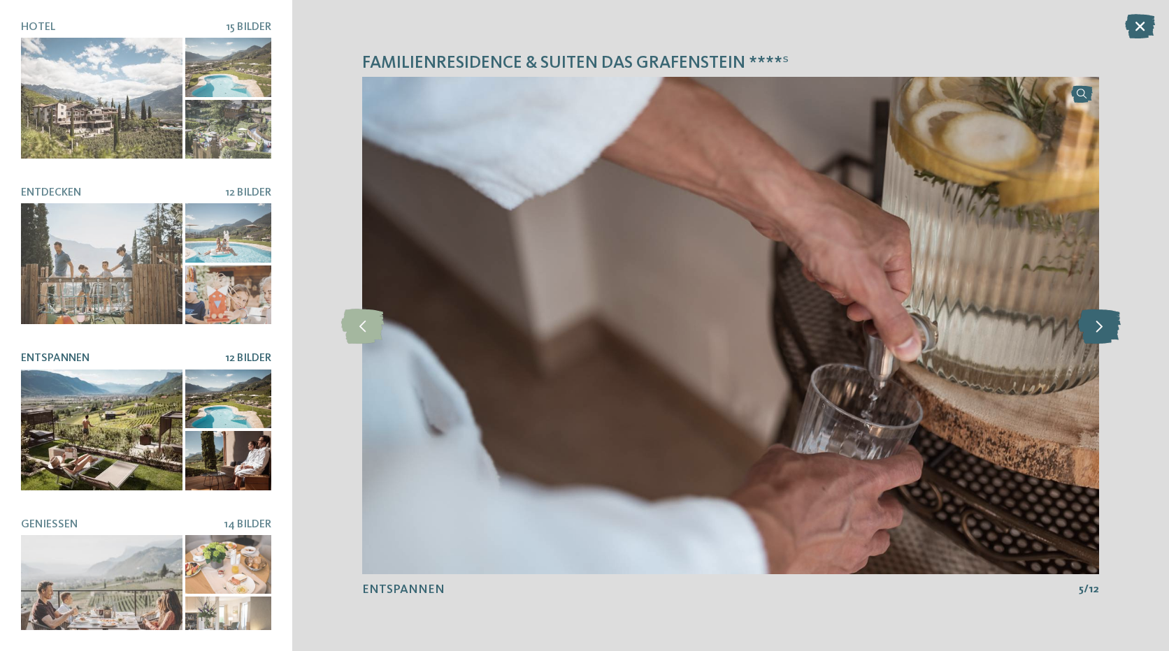
click at [1105, 335] on icon at bounding box center [1099, 325] width 43 height 35
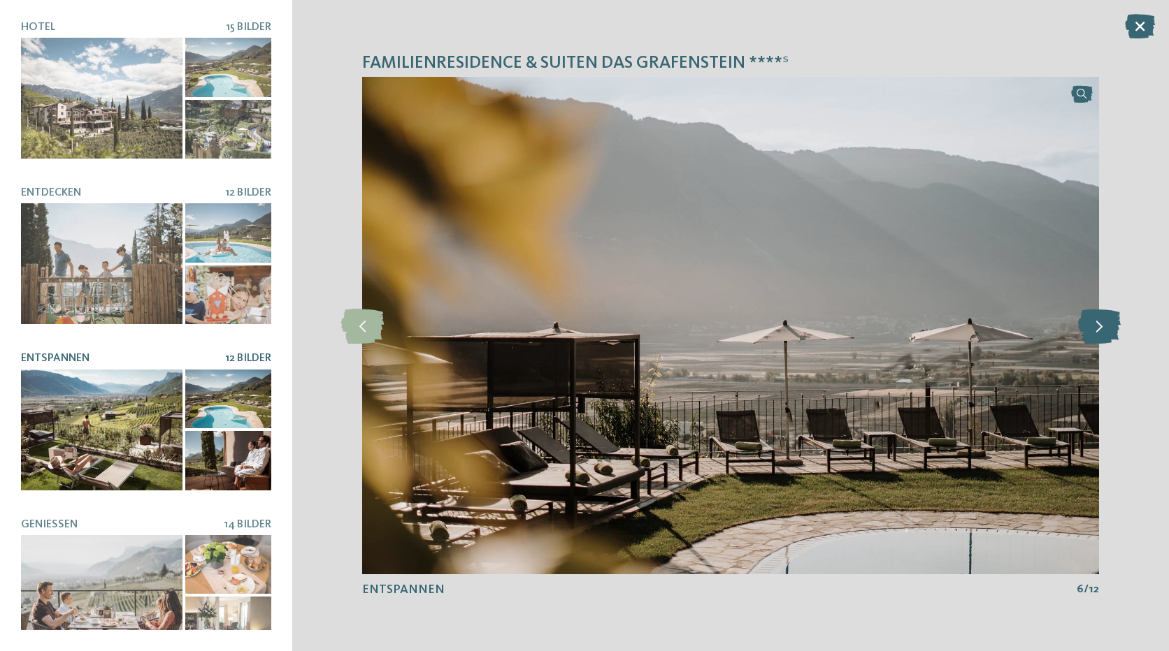
click at [1105, 335] on icon at bounding box center [1099, 325] width 43 height 35
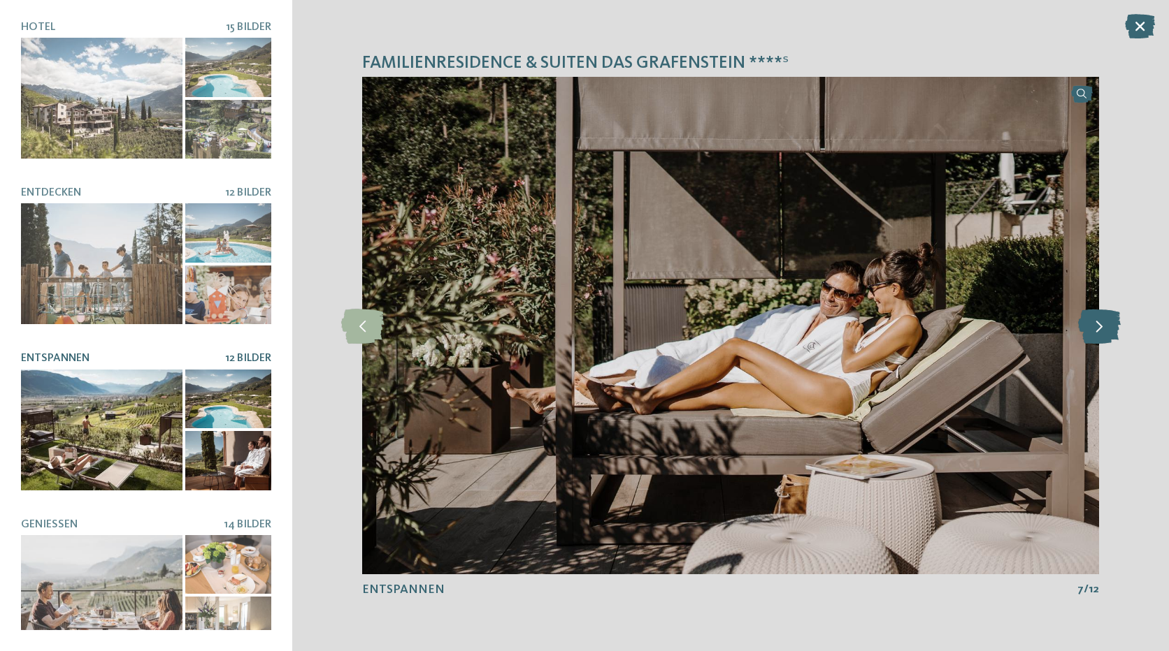
click at [1105, 335] on icon at bounding box center [1099, 325] width 43 height 35
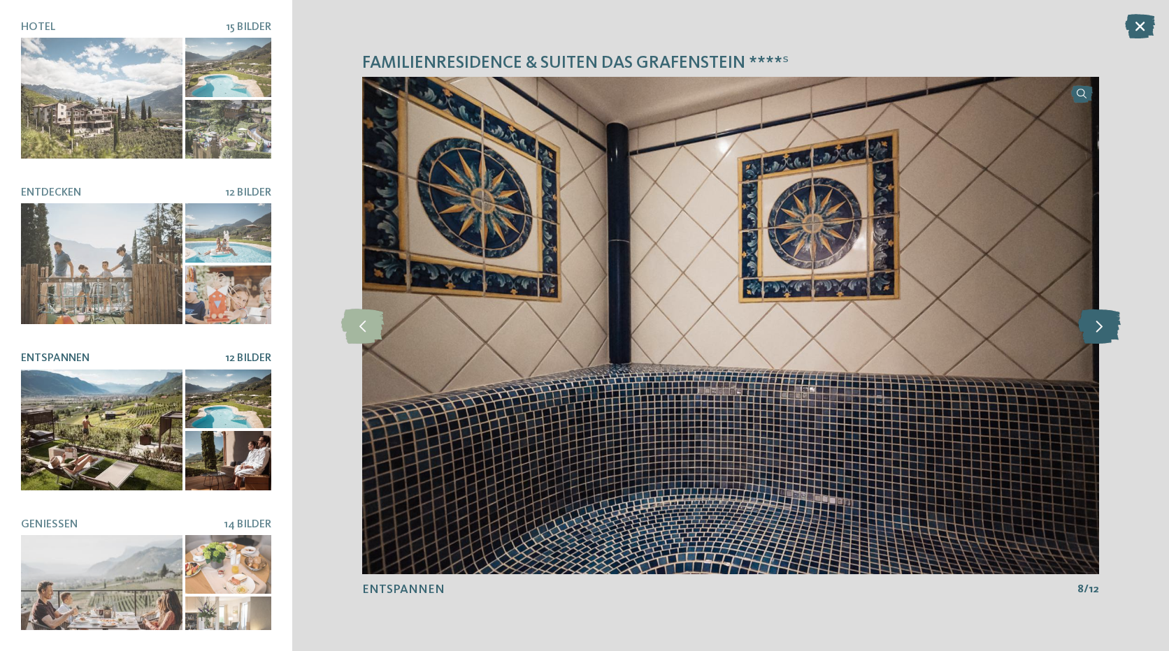
click at [1105, 335] on icon at bounding box center [1099, 325] width 43 height 35
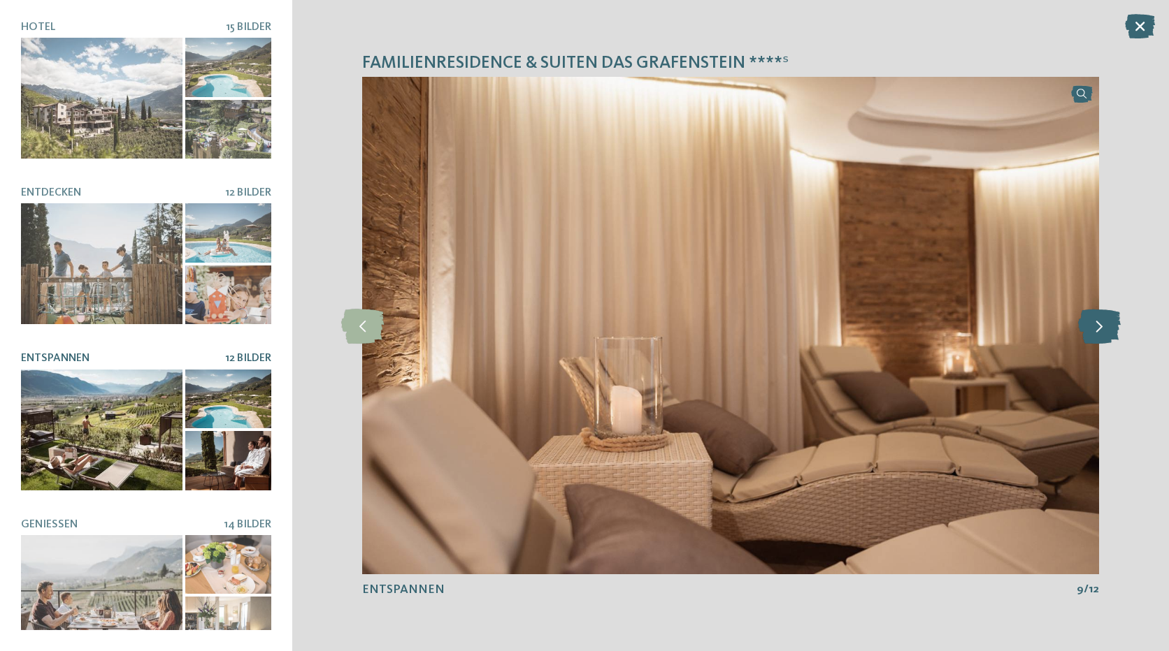
click at [1105, 335] on icon at bounding box center [1099, 325] width 43 height 35
